Goal: Task Accomplishment & Management: Manage account settings

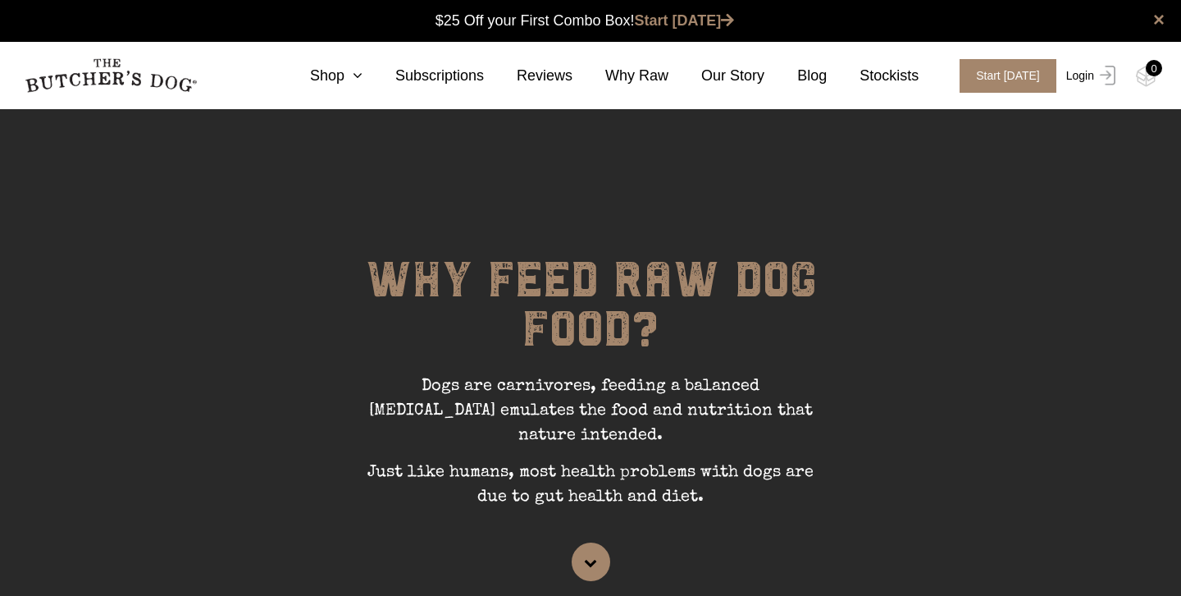
click at [1086, 71] on link "Login" at bounding box center [1089, 76] width 53 height 34
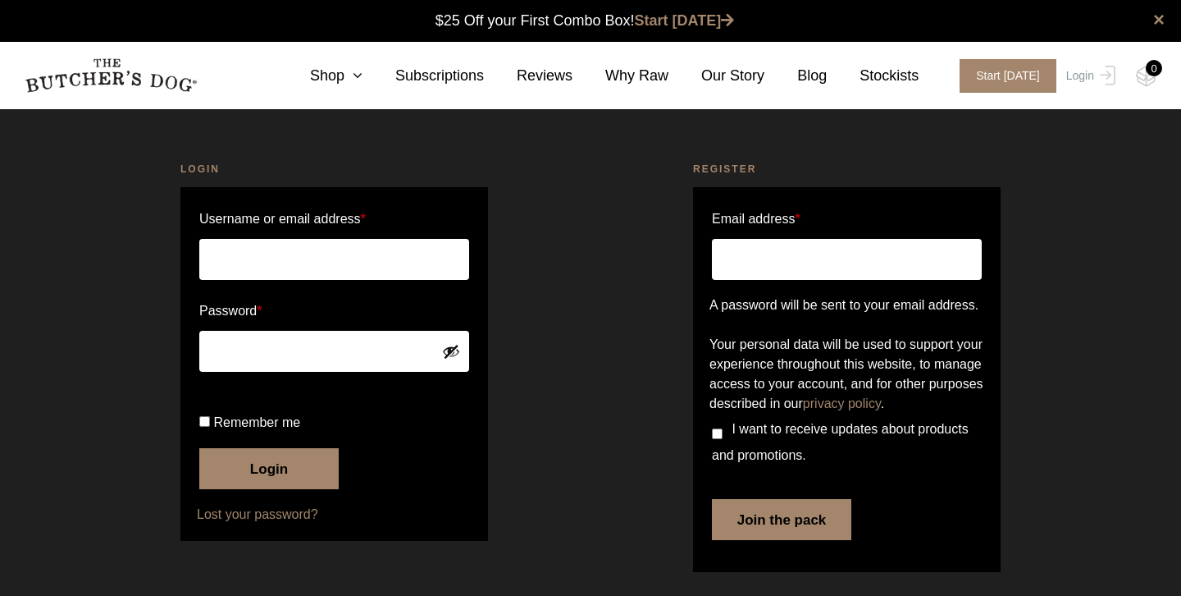
scroll to position [1, 0]
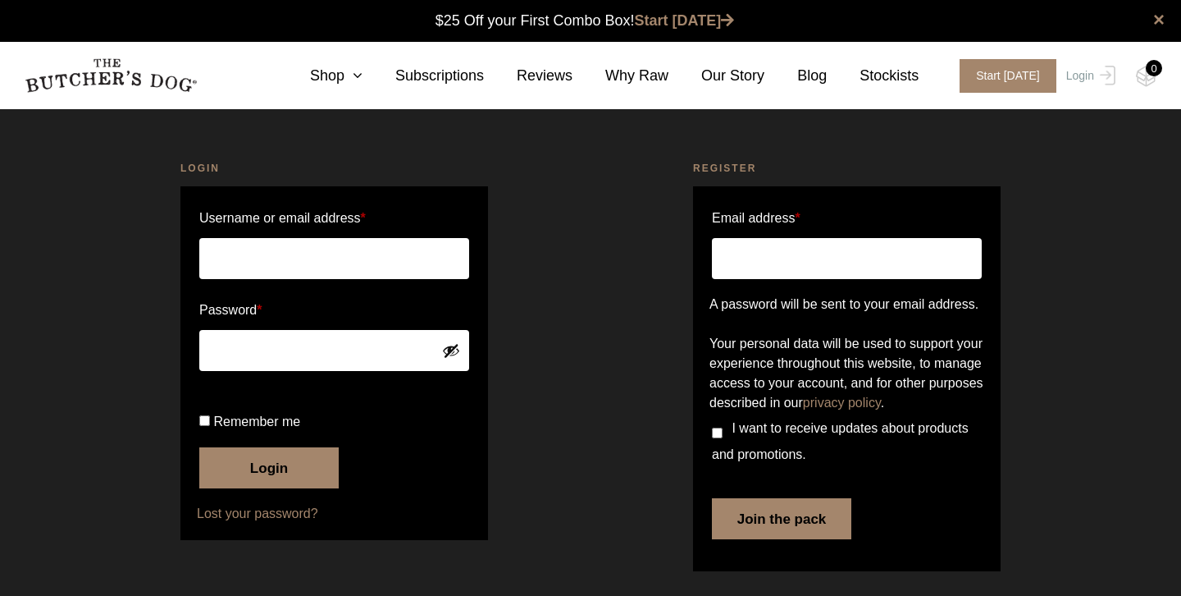
click at [282, 263] on input "Username or email address *" at bounding box center [334, 258] width 270 height 41
type input "gregnula@bigpond.net.au"
click at [199, 447] on button "Login" at bounding box center [268, 467] width 139 height 41
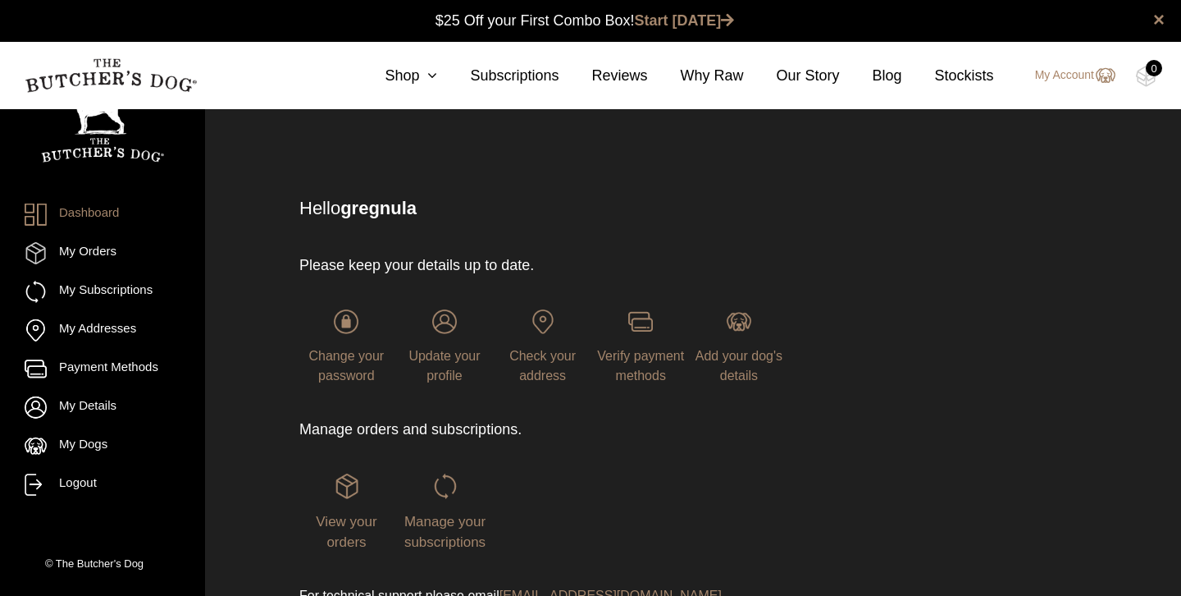
scroll to position [1, 0]
click at [445, 521] on span "Manage your subscriptions" at bounding box center [444, 531] width 81 height 37
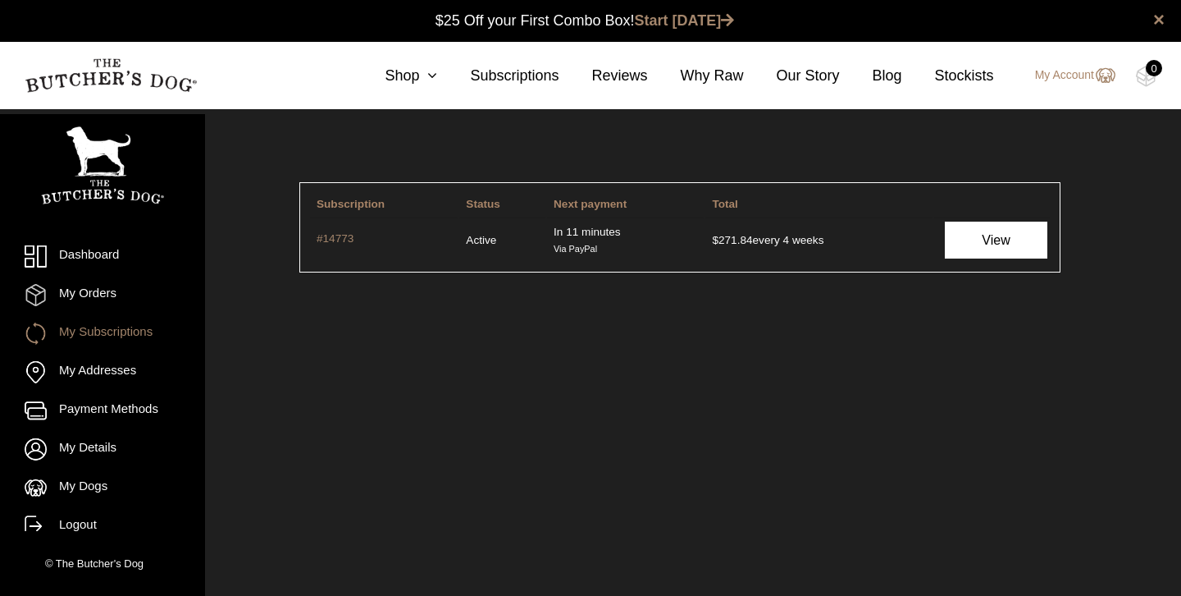
click at [993, 240] on link "View" at bounding box center [996, 240] width 103 height 37
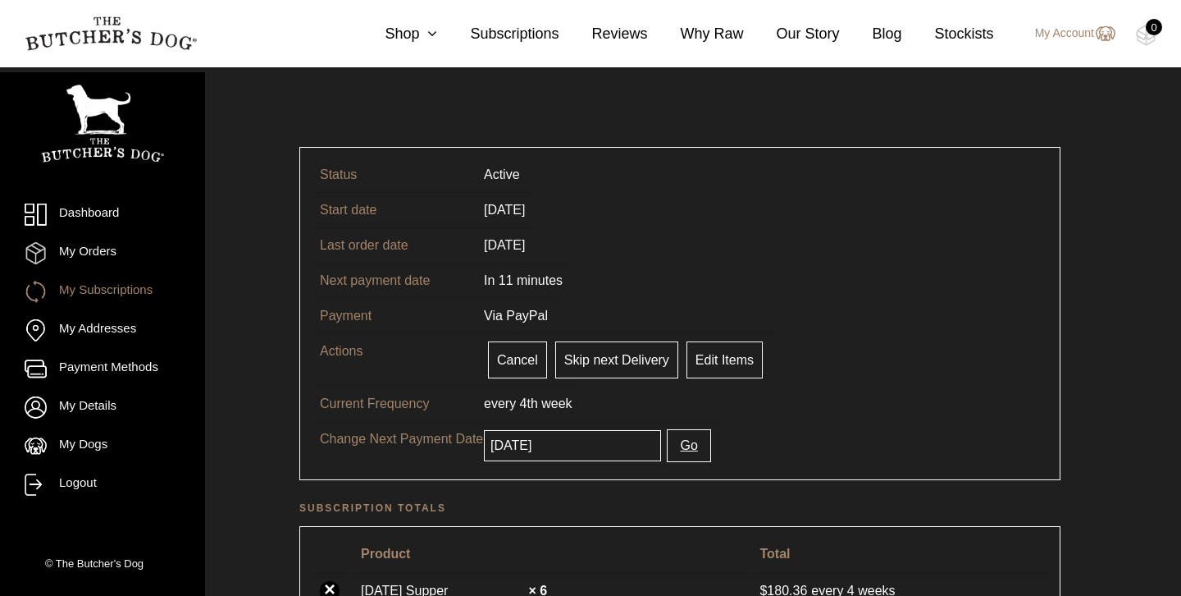
scroll to position [34, 0]
click at [724, 357] on link "Edit Items" at bounding box center [725, 360] width 76 height 37
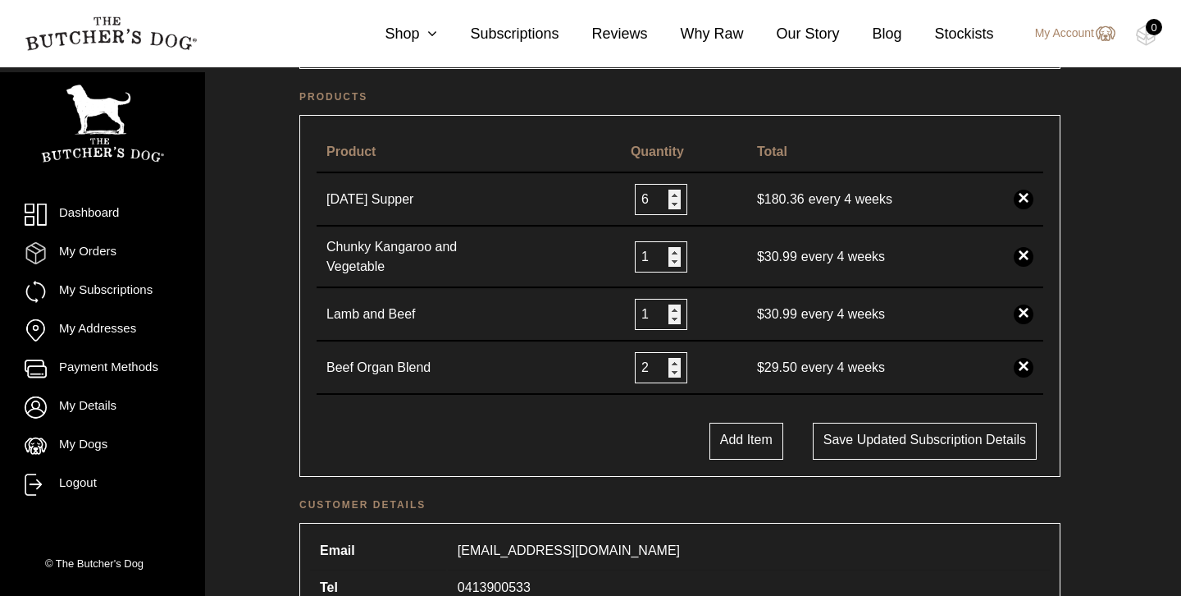
scroll to position [364, 0]
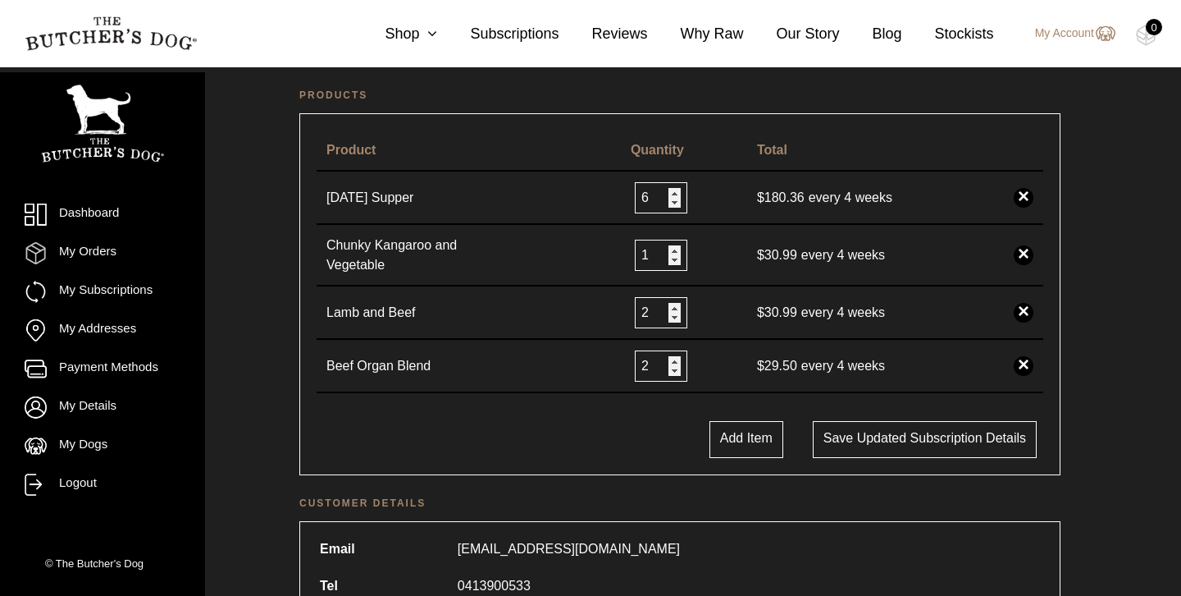
type input "2"
click at [670, 305] on input "2" at bounding box center [661, 312] width 53 height 31
click at [1026, 251] on link "×" at bounding box center [1024, 255] width 20 height 20
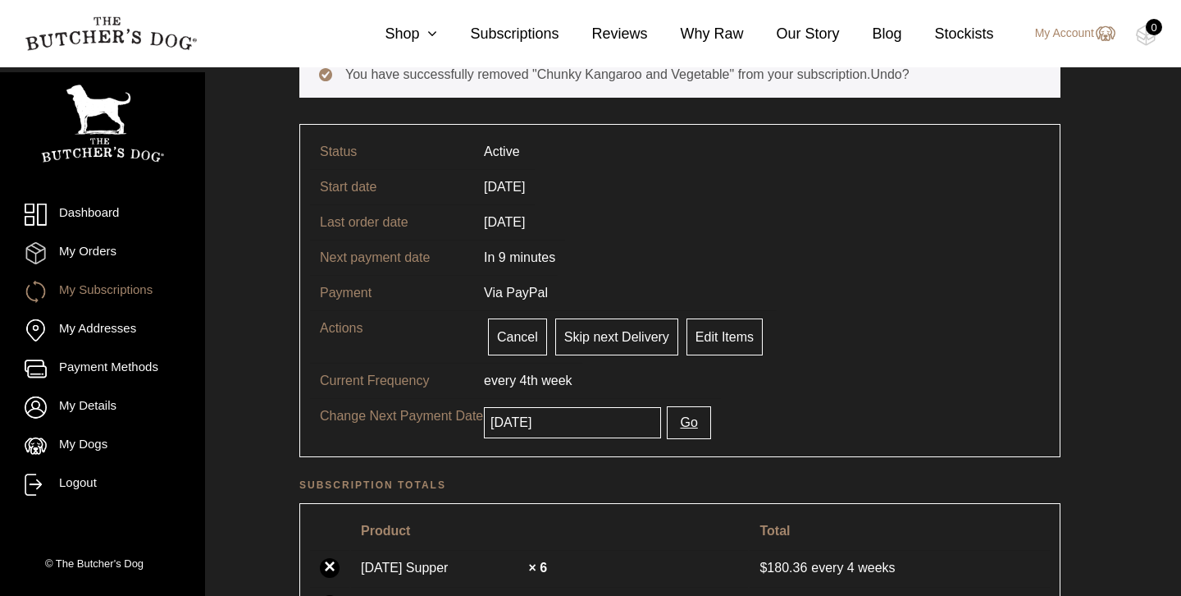
scroll to position [129, 0]
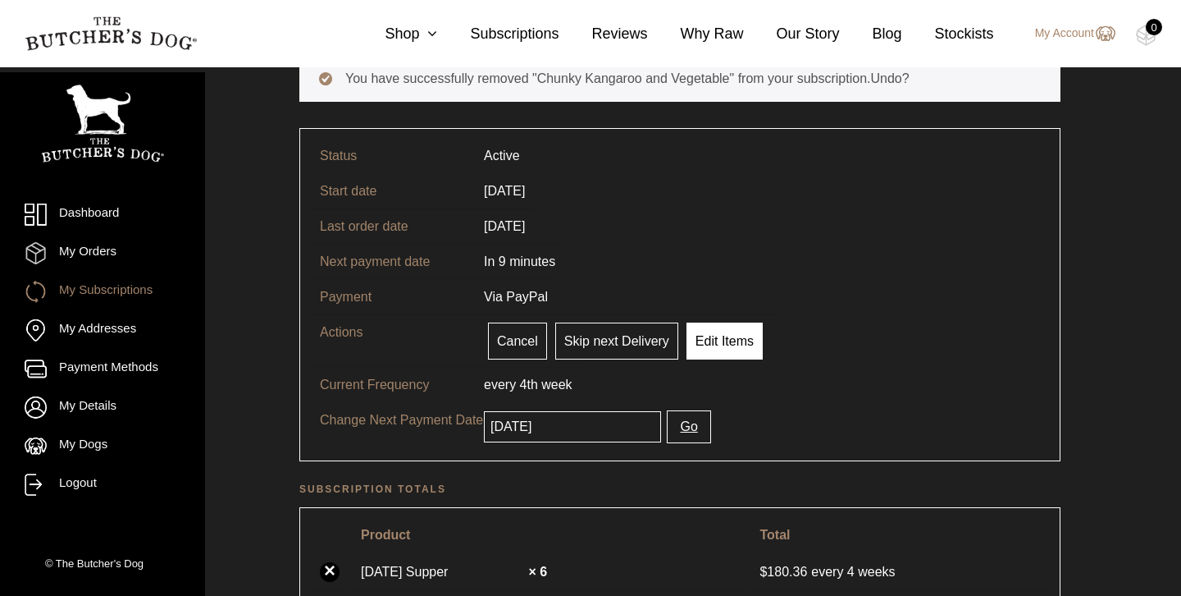
click at [711, 342] on link "Edit Items" at bounding box center [725, 340] width 76 height 37
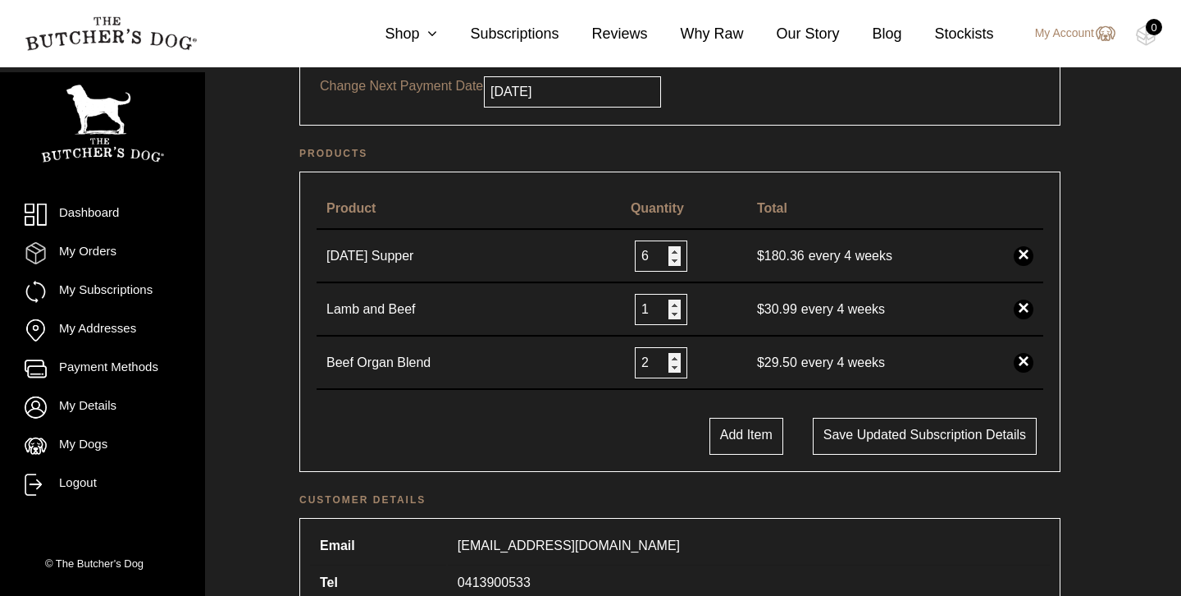
scroll to position [307, 0]
type input "2"
click at [674, 302] on input "2" at bounding box center [661, 308] width 53 height 31
type input "7"
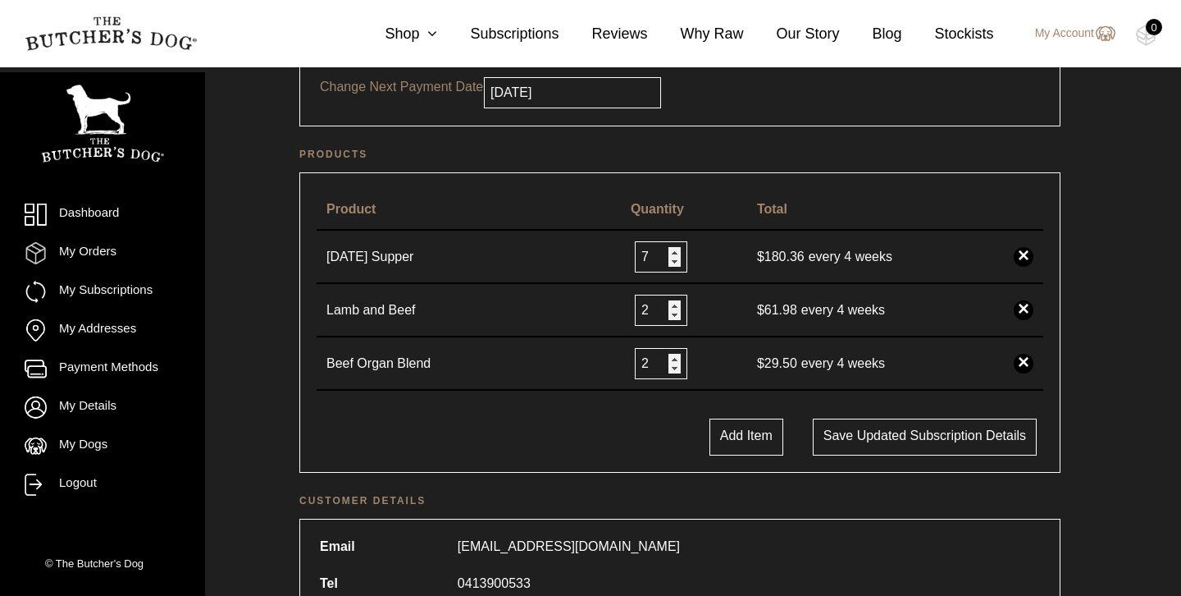
click at [669, 252] on input "7" at bounding box center [661, 256] width 53 height 31
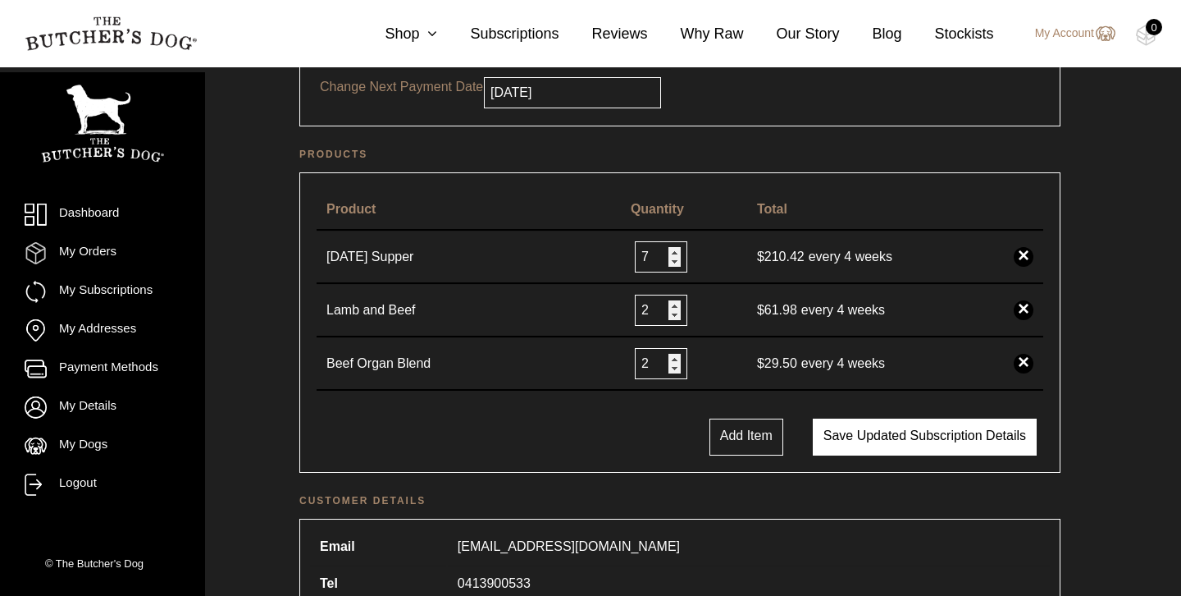
click at [862, 439] on button "Save updated subscription details" at bounding box center [925, 436] width 224 height 37
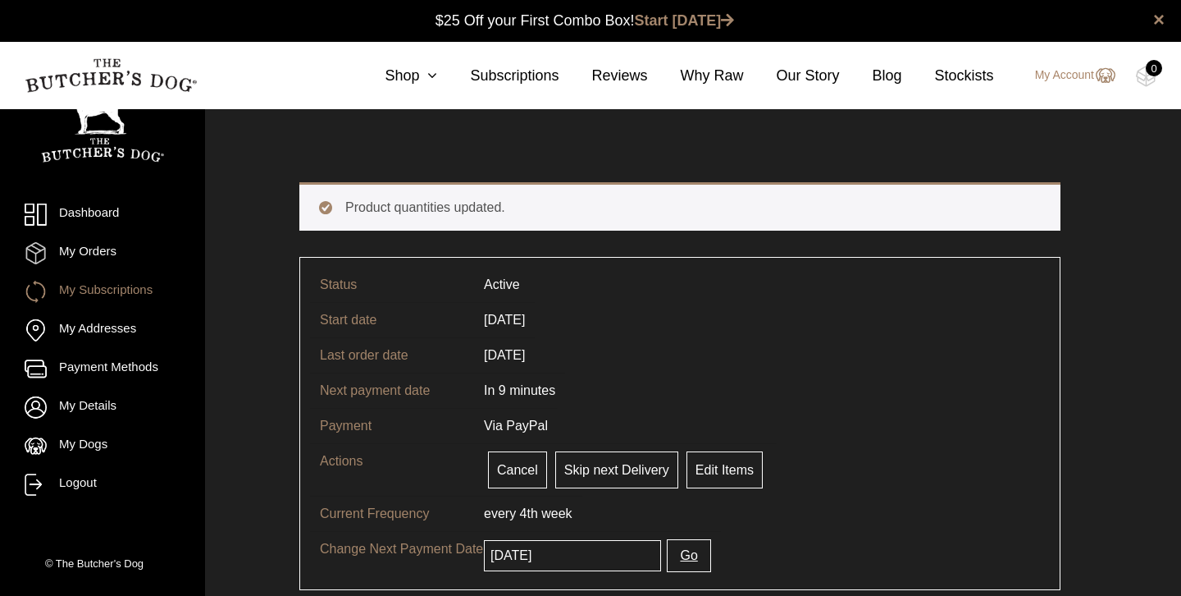
scroll to position [1, 0]
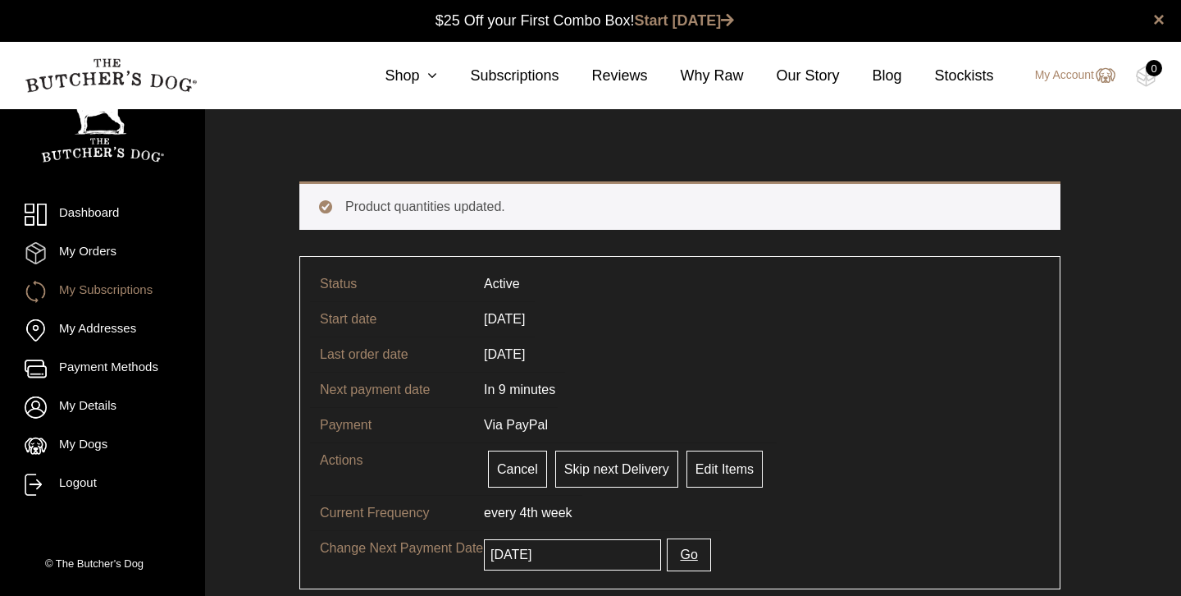
click at [667, 555] on button "Go" at bounding box center [688, 554] width 43 height 33
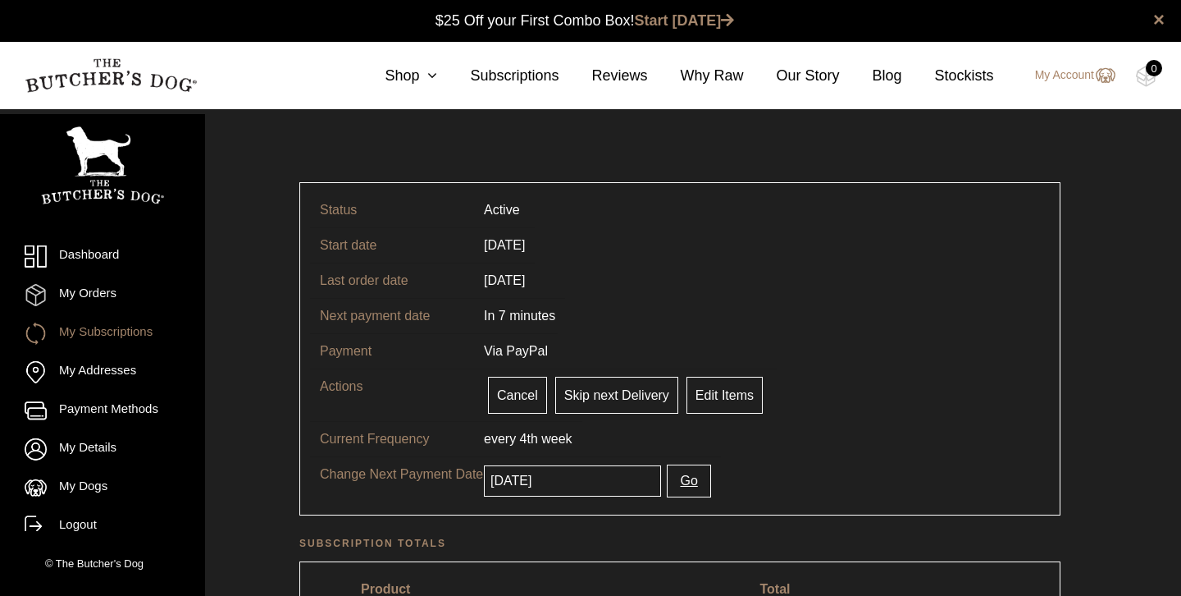
click at [670, 481] on button "Go" at bounding box center [688, 480] width 43 height 33
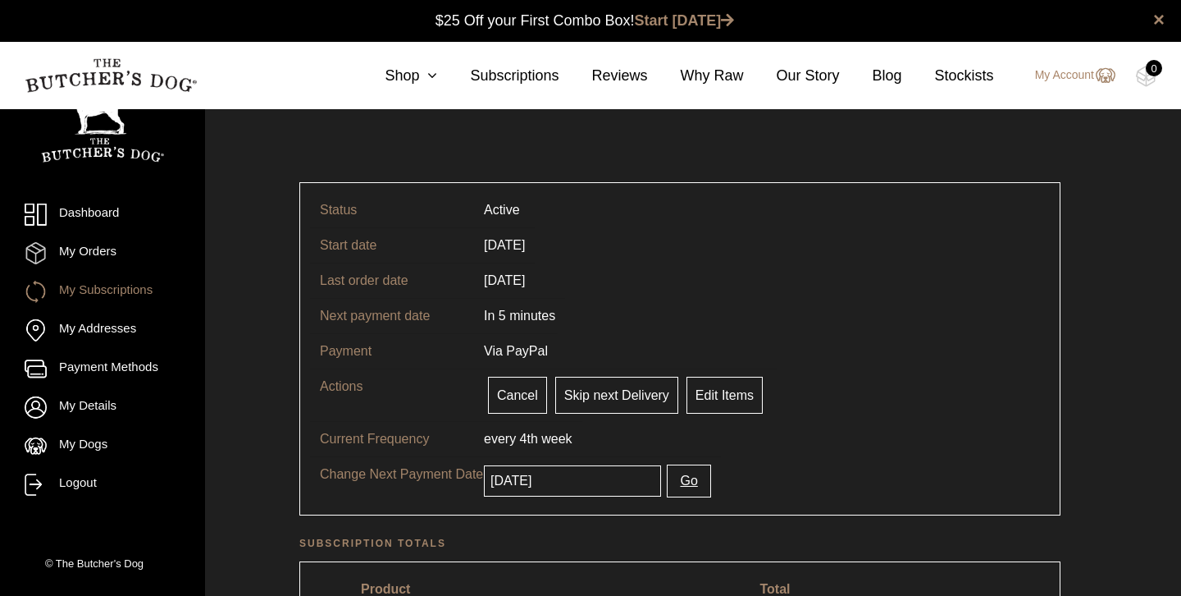
scroll to position [1, 0]
click at [669, 476] on button "Go" at bounding box center [688, 480] width 43 height 33
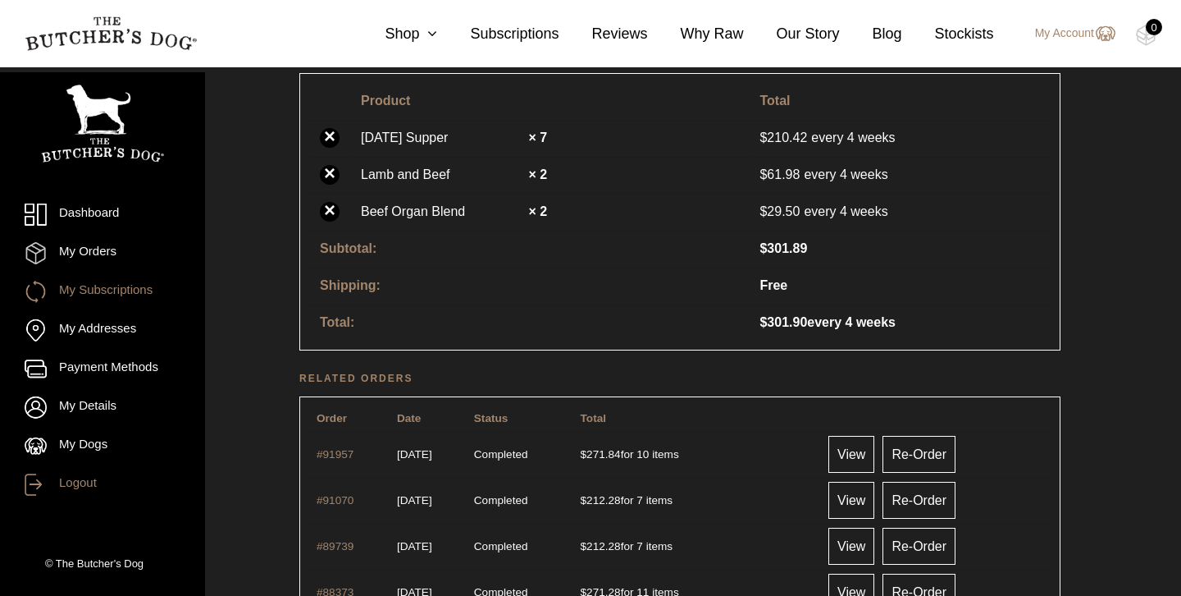
scroll to position [491, 0]
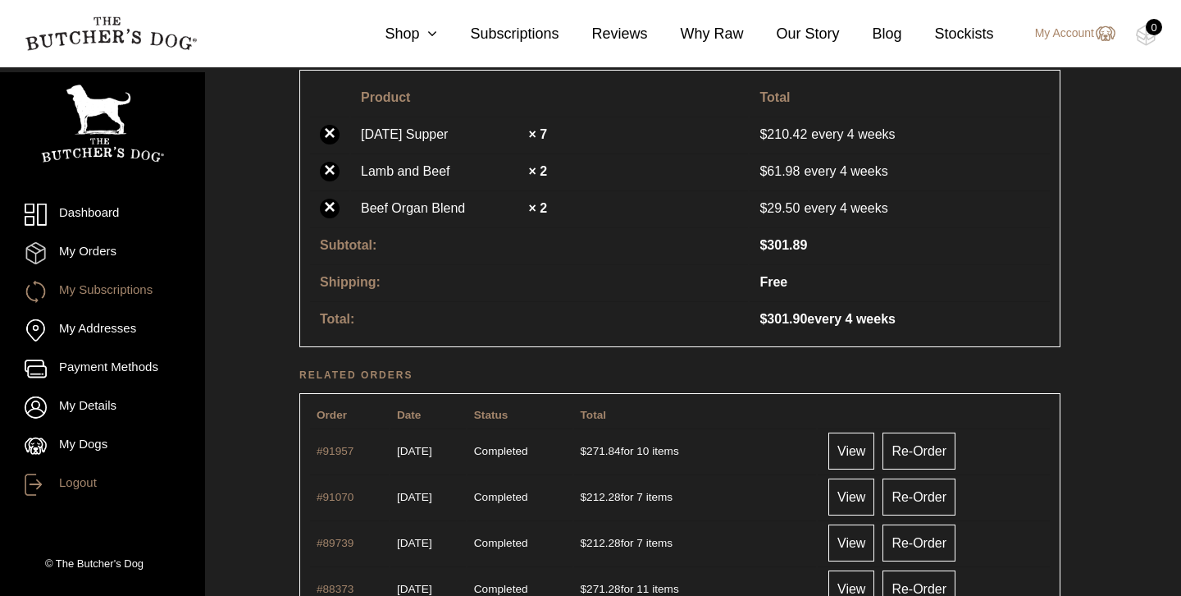
click at [75, 481] on link "Logout" at bounding box center [103, 484] width 156 height 22
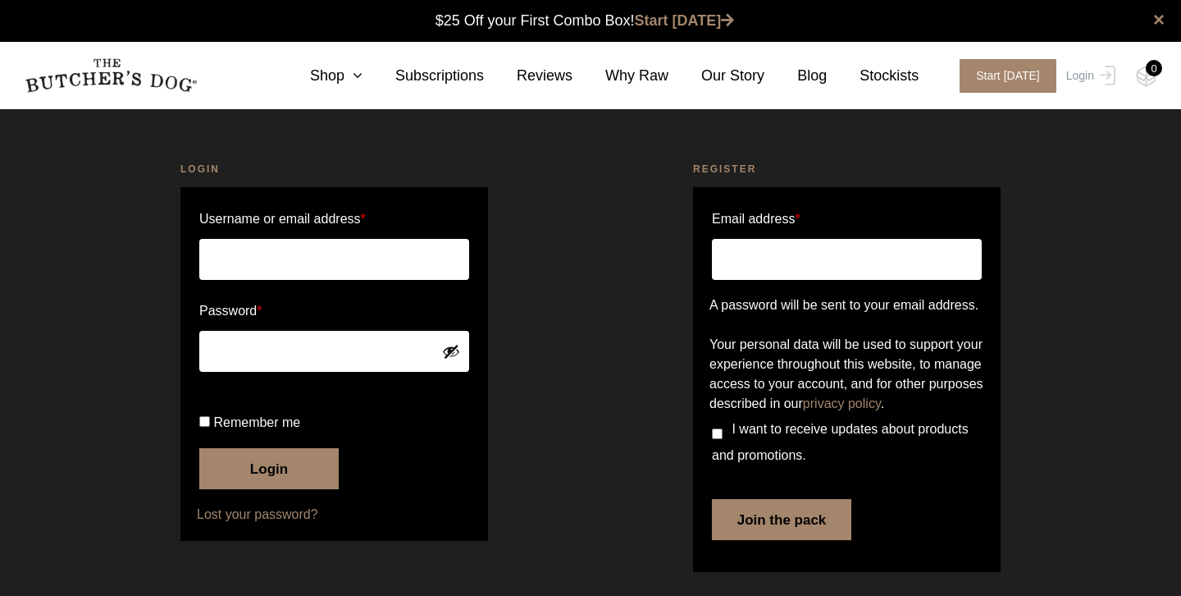
scroll to position [1, 0]
